Goal: Navigation & Orientation: Find specific page/section

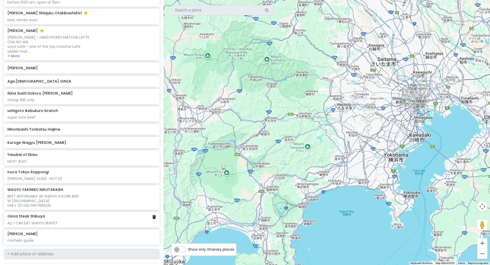
scroll to position [473, 0]
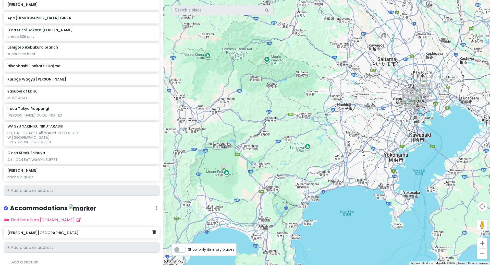
click at [65, 230] on h6 "[PERSON_NAME][GEOGRAPHIC_DATA]" at bounding box center [79, 232] width 145 height 5
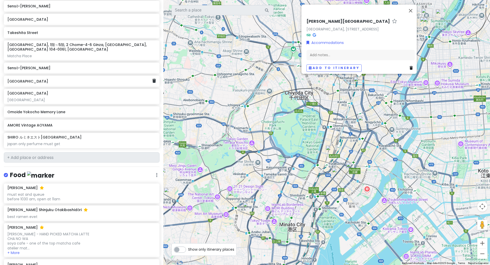
scroll to position [221, 0]
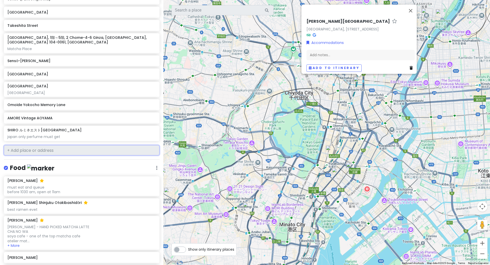
click at [52, 146] on input "text" at bounding box center [82, 150] width 156 height 10
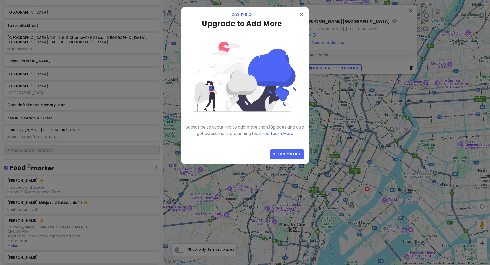
click at [298, 15] on p "Go Pro" at bounding box center [245, 14] width 119 height 7
click at [303, 15] on icon "close" at bounding box center [301, 14] width 6 height 6
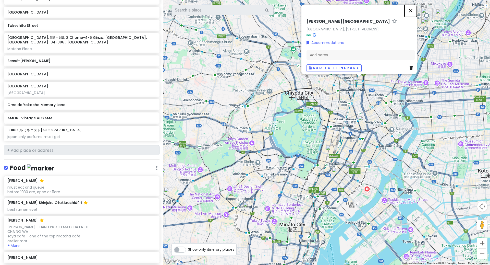
click at [415, 5] on button "Close" at bounding box center [411, 11] width 12 height 12
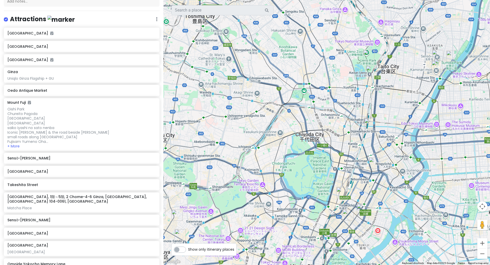
scroll to position [95, 0]
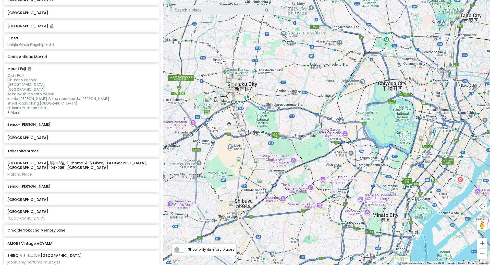
drag, startPoint x: 266, startPoint y: 152, endPoint x: 329, endPoint y: 119, distance: 70.9
click at [240, 160] on img "Takeshita Street" at bounding box center [242, 162] width 11 height 11
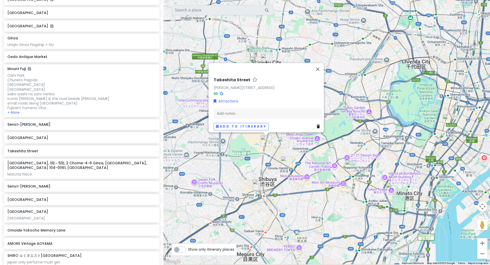
drag, startPoint x: 299, startPoint y: 196, endPoint x: 323, endPoint y: 173, distance: 32.3
click at [323, 173] on div "Takeshita [STREET_ADDRESS] Attractions Add notes... Add to itinerary" at bounding box center [326, 132] width 327 height 265
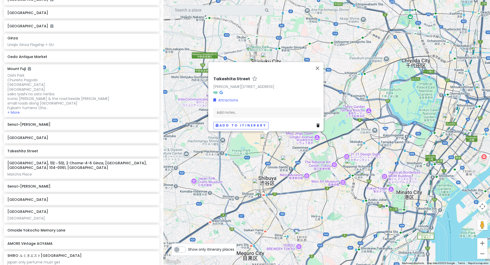
click at [261, 200] on img "Ginza Steak Shibuya" at bounding box center [261, 195] width 11 height 11
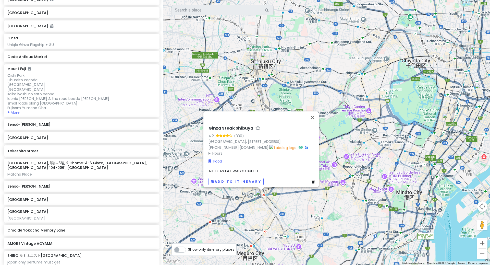
click at [271, 201] on div "[GEOGRAPHIC_DATA] (330) [GEOGRAPHIC_DATA], [STREET_ADDRESS] [GEOGRAPHIC_DATA] ２…" at bounding box center [326, 132] width 327 height 265
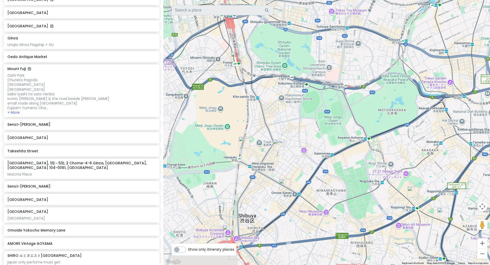
drag, startPoint x: 289, startPoint y: 91, endPoint x: 290, endPoint y: 27, distance: 64.1
click at [290, 27] on div at bounding box center [326, 132] width 327 height 265
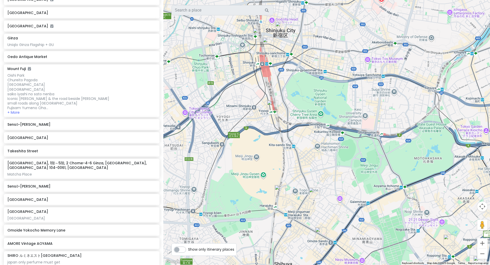
drag, startPoint x: 259, startPoint y: 55, endPoint x: 259, endPoint y: 83, distance: 28.1
click at [260, 84] on div at bounding box center [326, 132] width 327 height 265
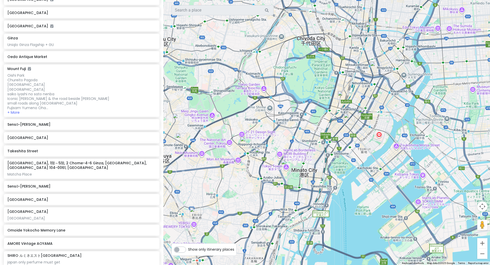
drag, startPoint x: 367, startPoint y: 160, endPoint x: 248, endPoint y: 133, distance: 122.4
click at [248, 133] on div at bounding box center [326, 132] width 327 height 265
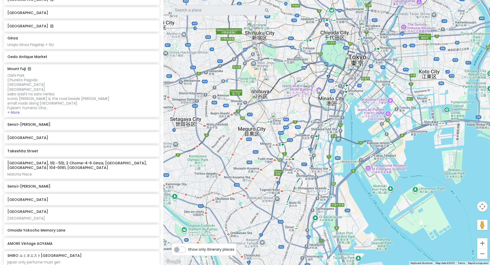
drag, startPoint x: 372, startPoint y: 86, endPoint x: 340, endPoint y: 85, distance: 32.2
click at [341, 85] on div at bounding box center [326, 132] width 327 height 265
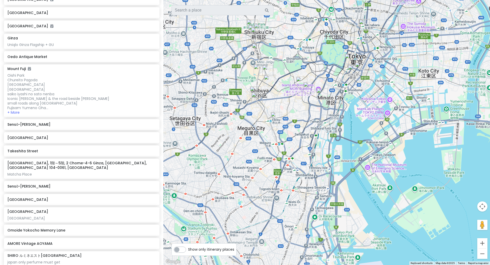
click at [319, 95] on img "Tokyo Tower" at bounding box center [322, 93] width 11 height 11
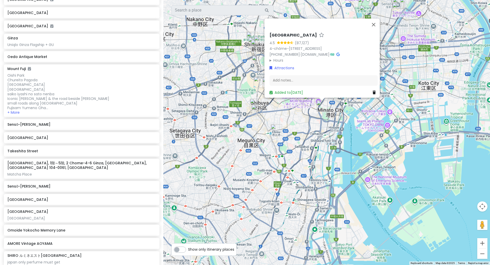
click at [323, 118] on div "[GEOGRAPHIC_DATA] 4.5 (87,127) 4-chōme-2-8 [GEOGRAPHIC_DATA], [GEOGRAPHIC_DATA]…" at bounding box center [326, 132] width 327 height 265
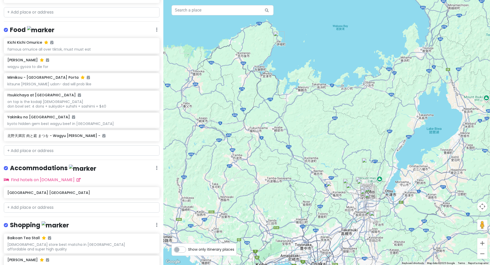
scroll to position [309, 0]
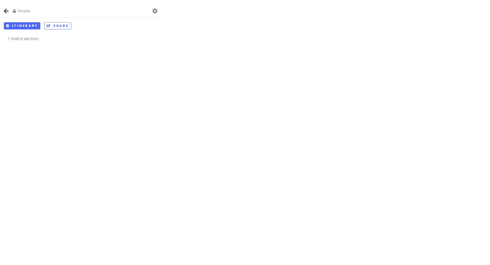
click at [4, 9] on icon at bounding box center [6, 11] width 5 height 4
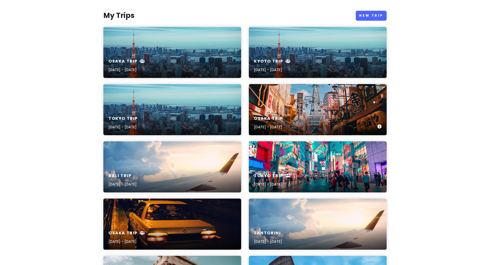
scroll to position [132, 0]
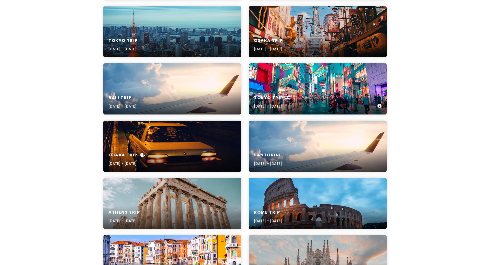
click at [287, 99] on icon at bounding box center [288, 97] width 6 height 4
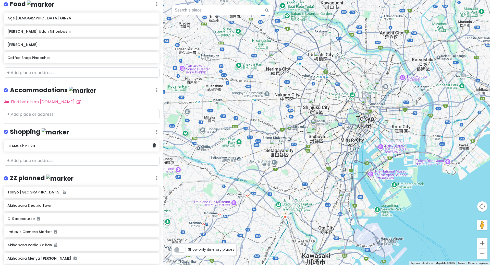
scroll to position [203, 0]
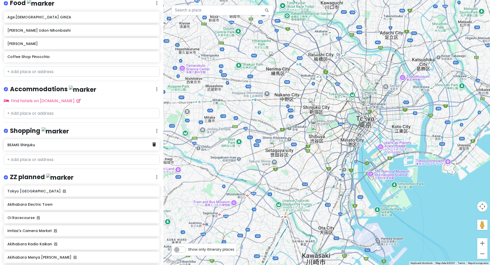
click at [46, 146] on div "BEAMS Shinjuku" at bounding box center [82, 144] width 156 height 11
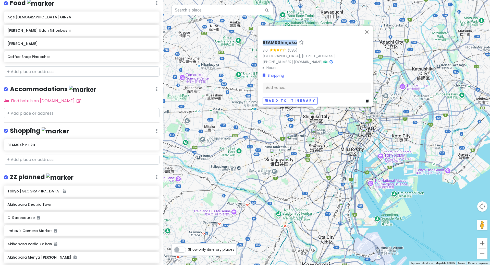
drag, startPoint x: 257, startPoint y: 34, endPoint x: 295, endPoint y: 34, distance: 37.3
click at [295, 34] on div "BEAMS Shinjuku 3.6 (585) Japan, 〒160-0022 Tokyo, Shinjuku City, Shinjuku, 3-chō…" at bounding box center [315, 66] width 115 height 81
copy h6 "BEAMS Shinjuku"
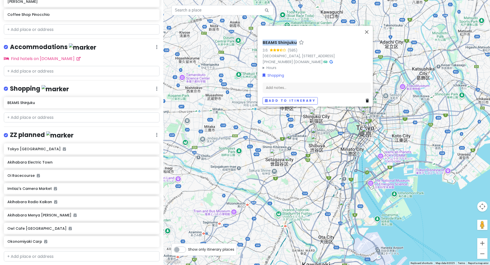
scroll to position [257, 0]
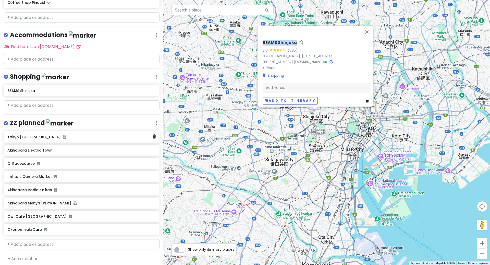
click at [33, 136] on div "Tokyo Joypolis" at bounding box center [79, 136] width 145 height 7
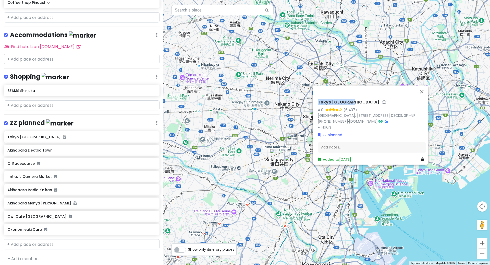
drag, startPoint x: 315, startPoint y: 93, endPoint x: 347, endPoint y: 93, distance: 32.2
click at [347, 98] on div "Tokyo Joypolis 4.0 (6,437) Japan, 〒135-0091 Tokyo, Minato City, Daiba, 1-chōme−…" at bounding box center [372, 131] width 112 height 67
copy h6 "Tokyo Joypolis"
click at [38, 176] on div "Imtiaz's Camera Market" at bounding box center [79, 176] width 145 height 7
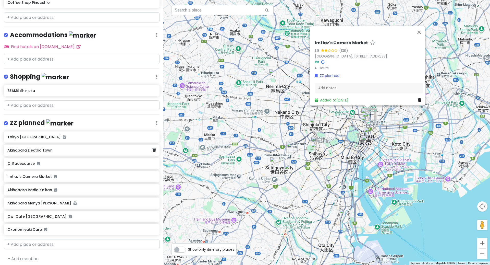
scroll to position [0, 0]
